Goal: Navigation & Orientation: Go to known website

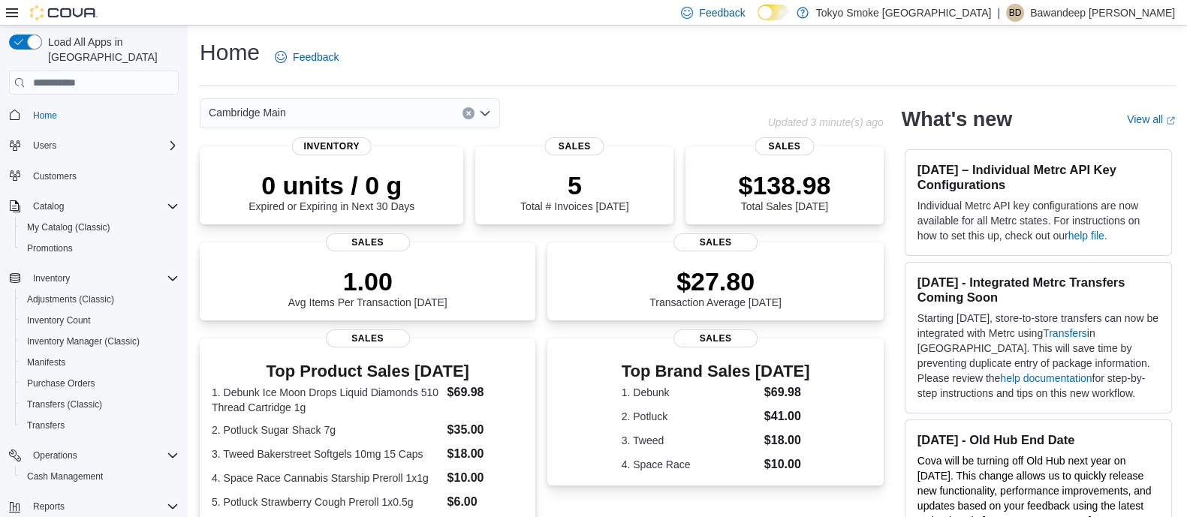
click at [470, 56] on div "Home Feedback" at bounding box center [687, 57] width 975 height 39
